Goal: Task Accomplishment & Management: Use online tool/utility

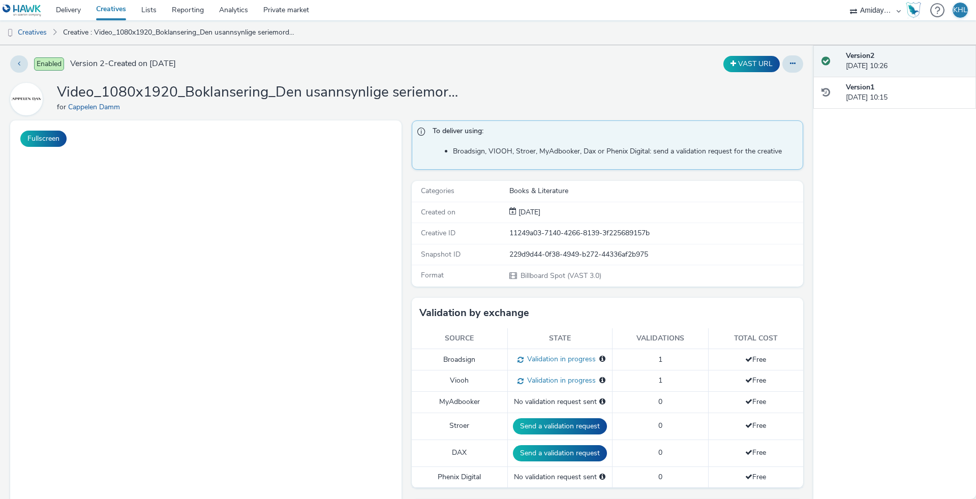
select select "c2295f28-7c96-446f-b279-53c23ee2b854"
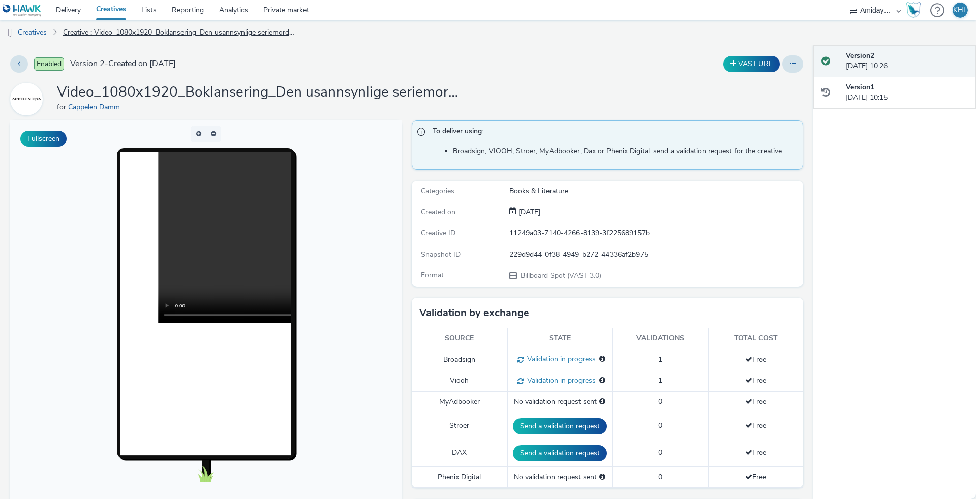
scroll to position [382, 0]
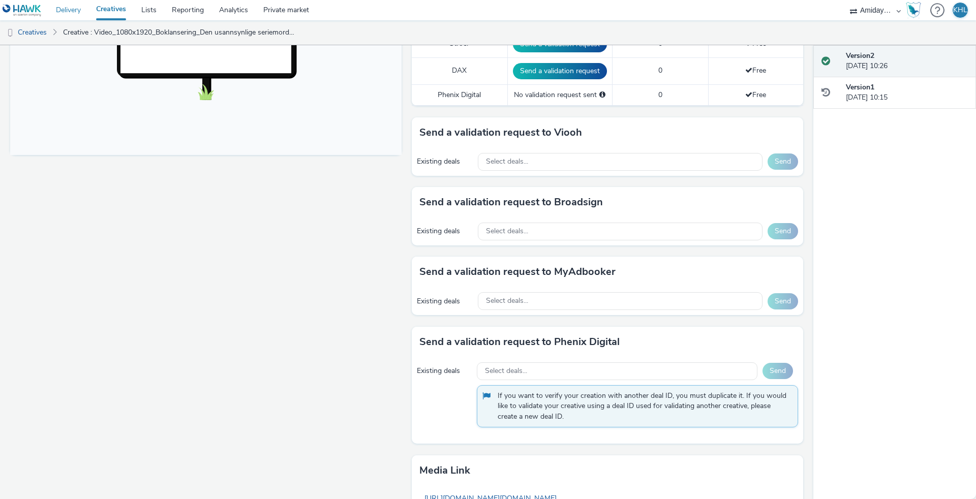
click at [70, 3] on link "Delivery" at bounding box center [68, 10] width 40 height 20
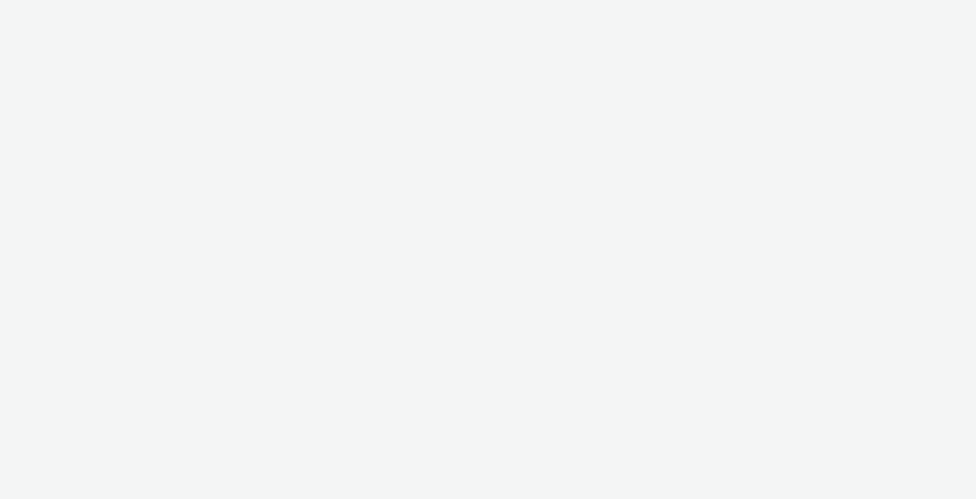
select select "c2295f28-7c96-446f-b279-53c23ee2b854"
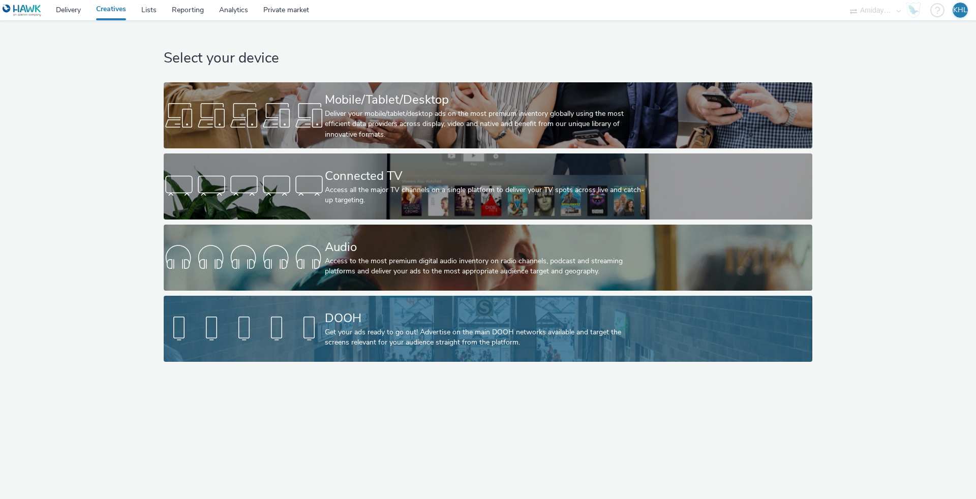
click at [333, 342] on div "Get your ads ready to go out! Advertise on the main DOOH networks available and…" at bounding box center [486, 337] width 322 height 21
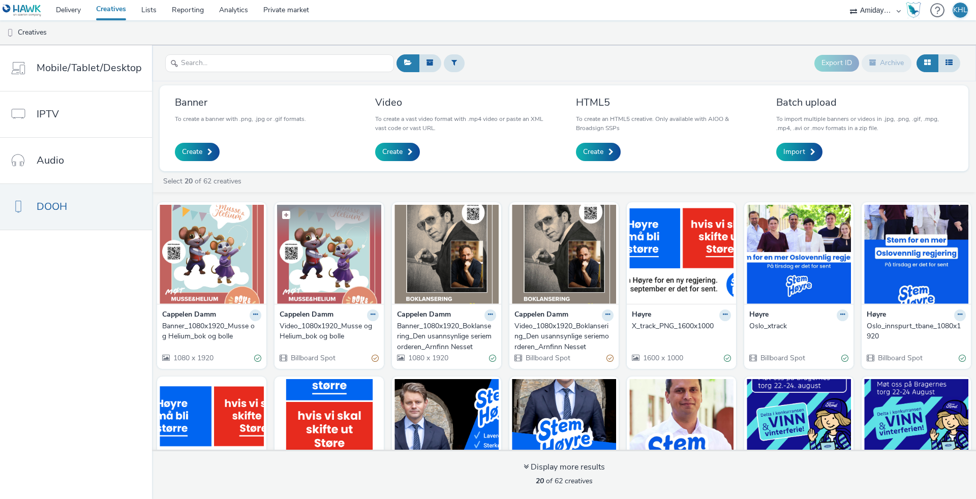
click at [326, 279] on img at bounding box center [329, 254] width 104 height 99
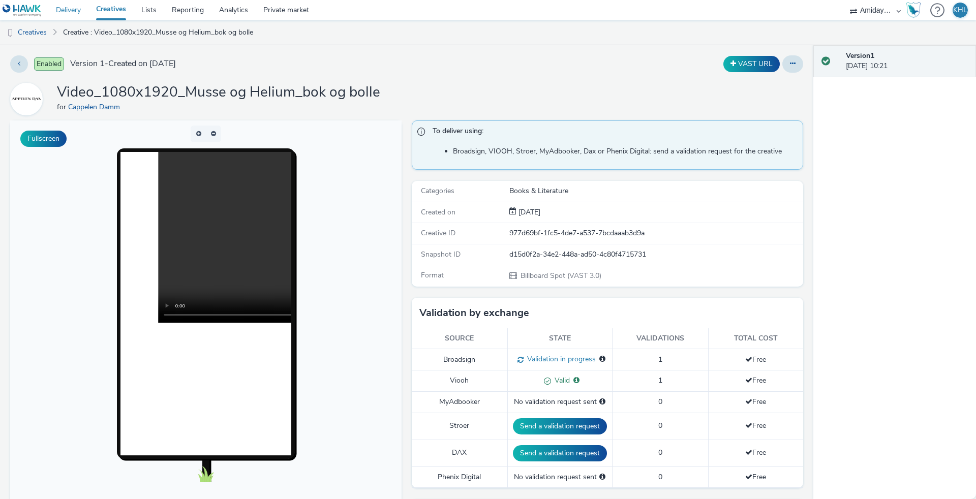
click at [77, 9] on link "Delivery" at bounding box center [68, 10] width 40 height 20
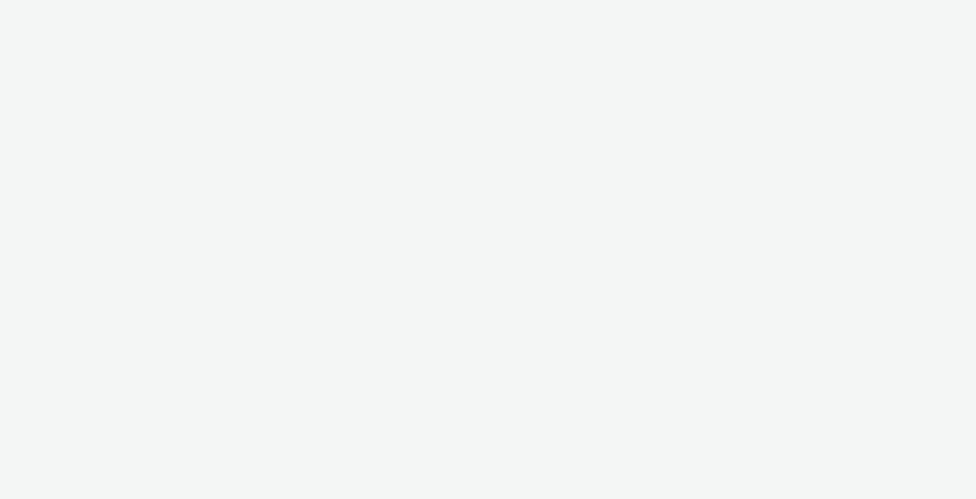
select select "c2295f28-7c96-446f-b279-53c23ee2b854"
